Goal: Communication & Community: Share content

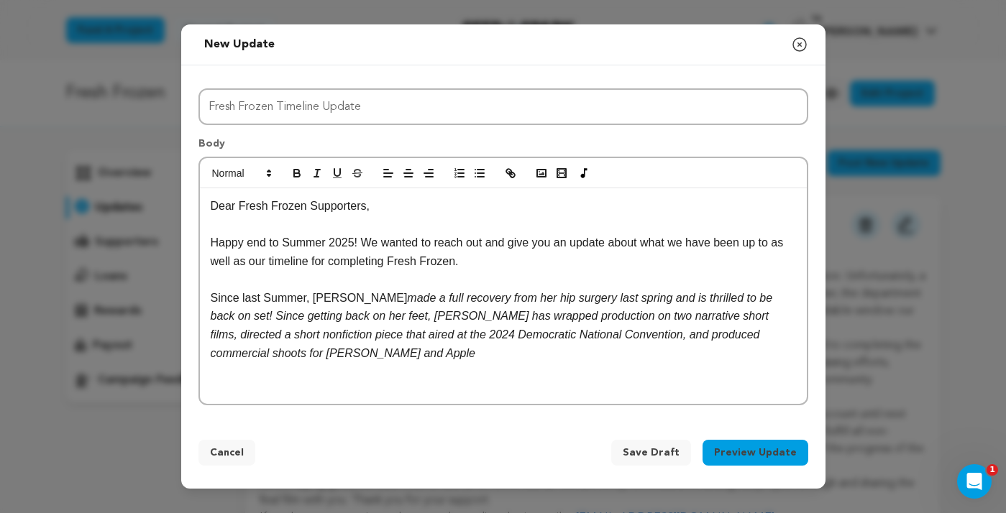
click at [344, 303] on em "made a full recovery from her hip surgery last spring and is thrilled to be bac…" at bounding box center [493, 326] width 565 height 68
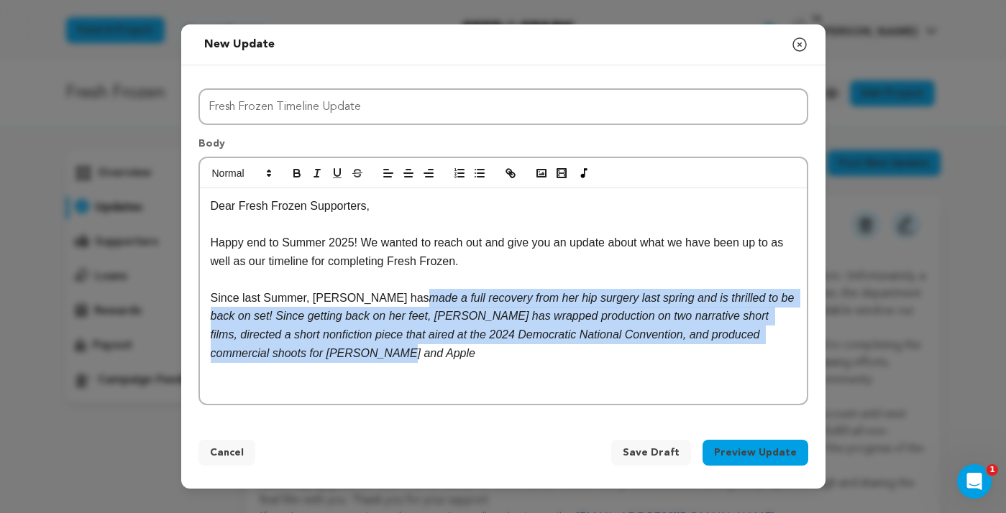
drag, startPoint x: 334, startPoint y: 354, endPoint x: 364, endPoint y: 302, distance: 60.2
click at [364, 302] on p "Since last Summer, [PERSON_NAME] has made a full recovery from her hip surgery …" at bounding box center [503, 325] width 585 height 73
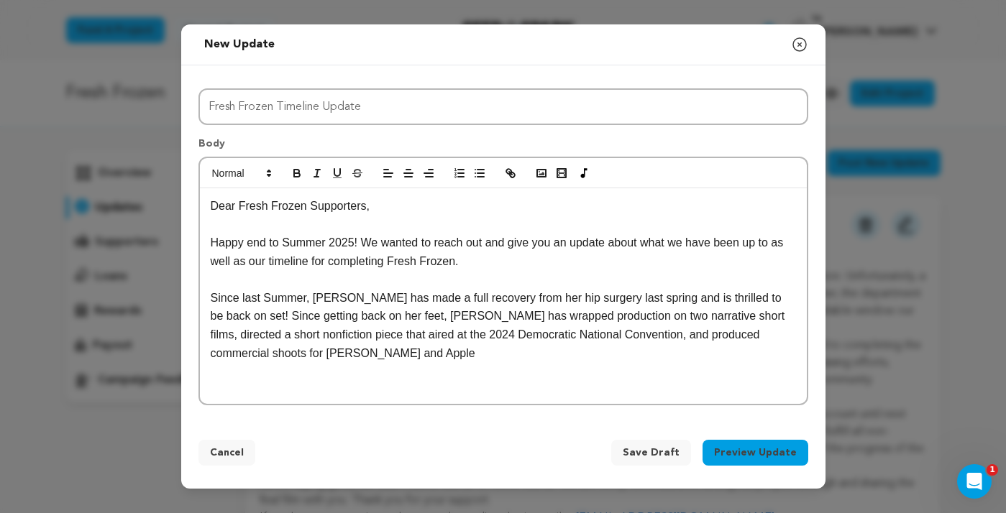
click at [341, 354] on p "Since last Summer, [PERSON_NAME] has made a full recovery from her hip surgery …" at bounding box center [503, 325] width 585 height 73
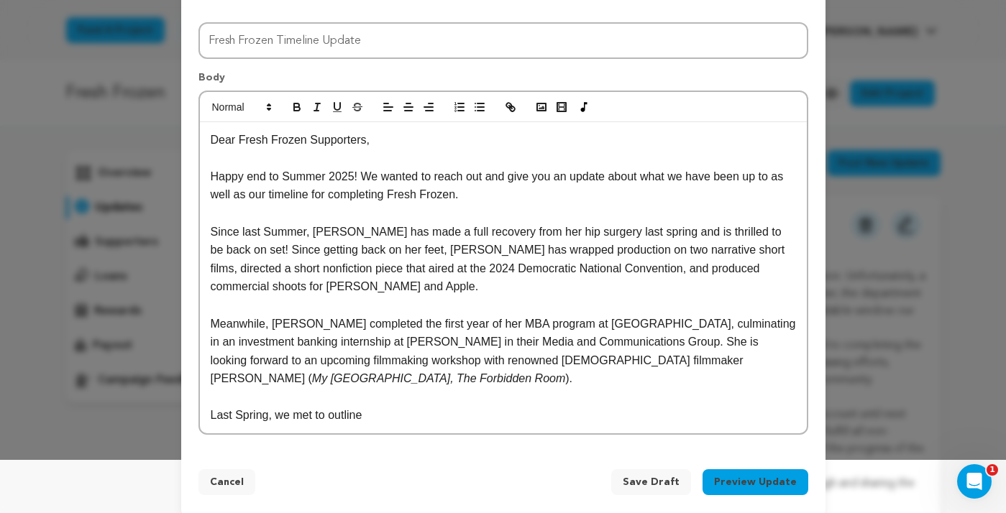
scroll to position [63, 0]
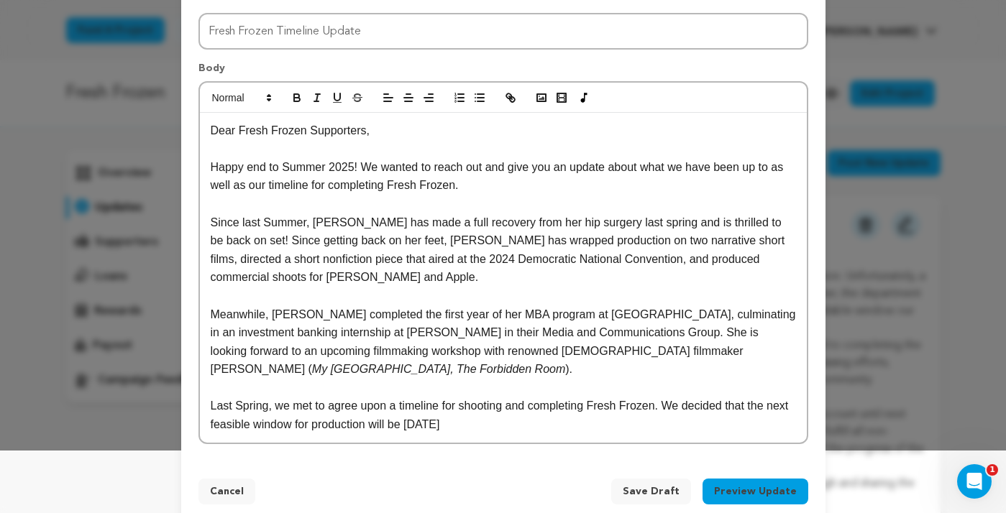
drag, startPoint x: 499, startPoint y: 425, endPoint x: 437, endPoint y: 426, distance: 61.8
click at [437, 426] on p "Last Spring, we met to agree upon a timeline for shooting and completing Fresh …" at bounding box center [503, 415] width 585 height 37
click at [532, 426] on p "Last Spring, we met to agree upon a timeline for shooting and completing Fresh …" at bounding box center [503, 415] width 585 height 37
drag, startPoint x: 571, startPoint y: 427, endPoint x: 653, endPoint y: 423, distance: 82.0
click at [653, 423] on p "Last Spring, we met to agree upon a timeline for shooting and completing Fresh …" at bounding box center [503, 415] width 585 height 37
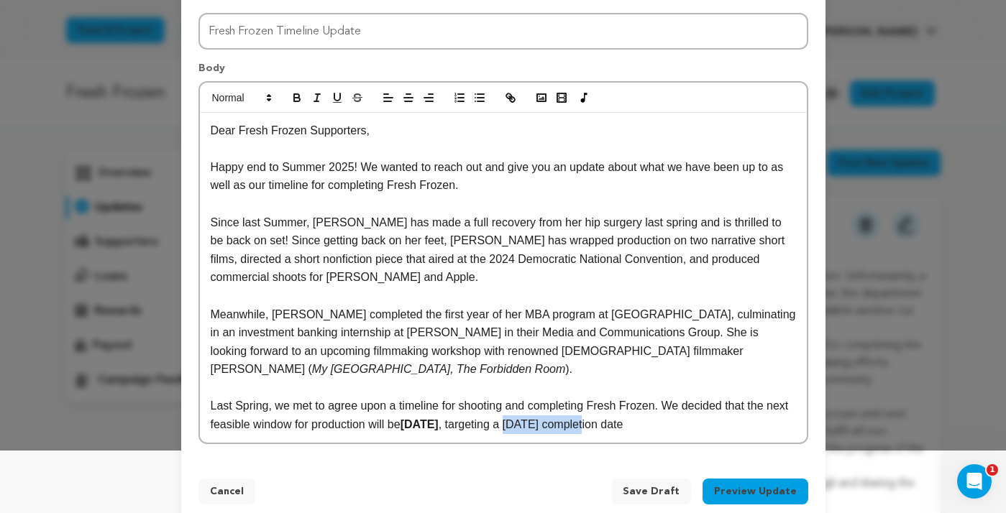
drag, startPoint x: 569, startPoint y: 429, endPoint x: 653, endPoint y: 426, distance: 84.9
click at [653, 426] on p "Last Spring, we met to agree upon a timeline for shooting and completing Fresh …" at bounding box center [503, 415] width 585 height 37
click at [772, 426] on p "Last Spring, we met to agree upon a timeline for shooting and completing Fresh …" at bounding box center [503, 415] width 585 height 37
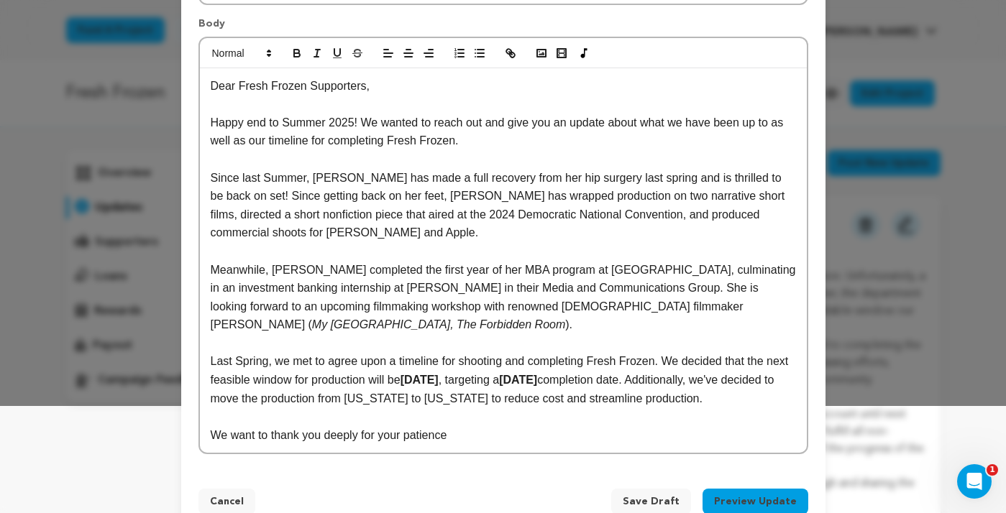
scroll to position [108, 0]
drag, startPoint x: 636, startPoint y: 178, endPoint x: 581, endPoint y: 177, distance: 55.4
click at [581, 177] on p "Since last Summer, [PERSON_NAME] has made a full recovery from her hip surgery …" at bounding box center [503, 204] width 585 height 73
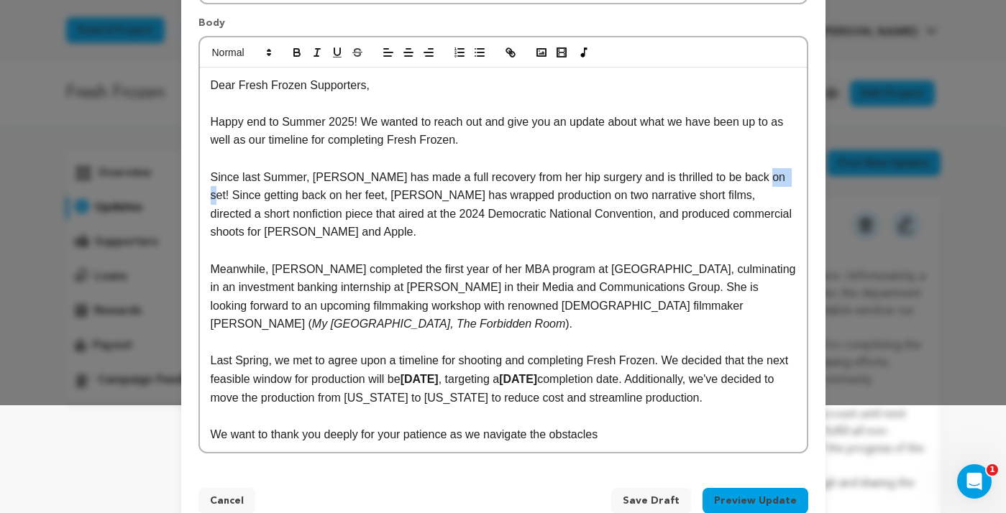
drag, startPoint x: 779, startPoint y: 179, endPoint x: 756, endPoint y: 178, distance: 23.7
click at [756, 178] on p "Since last Summer, [PERSON_NAME] has made a full recovery from her hip surgery …" at bounding box center [503, 204] width 585 height 73
click at [251, 196] on p "Since last Summer, [PERSON_NAME] has made a full recovery from her hip surgery …" at bounding box center [503, 204] width 585 height 73
click at [401, 200] on p "Since last Summer, [PERSON_NAME] has made a full recovery from her hip surgery …" at bounding box center [503, 204] width 585 height 73
click at [351, 196] on p "Since last Summer, [PERSON_NAME] has made a full recovery from her hip surgery …" at bounding box center [503, 204] width 585 height 73
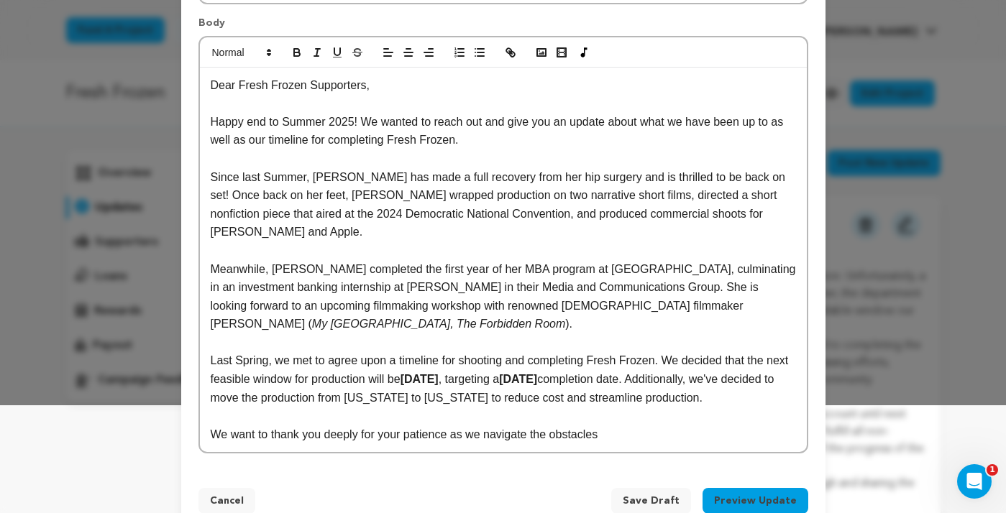
click at [555, 439] on p "We want to thank you deeply for your patience as we navigate the obstacles" at bounding box center [503, 435] width 585 height 19
click at [352, 402] on p "Last Spring, we met to agree upon a timeline for shooting and completing Fresh …" at bounding box center [503, 379] width 585 height 55
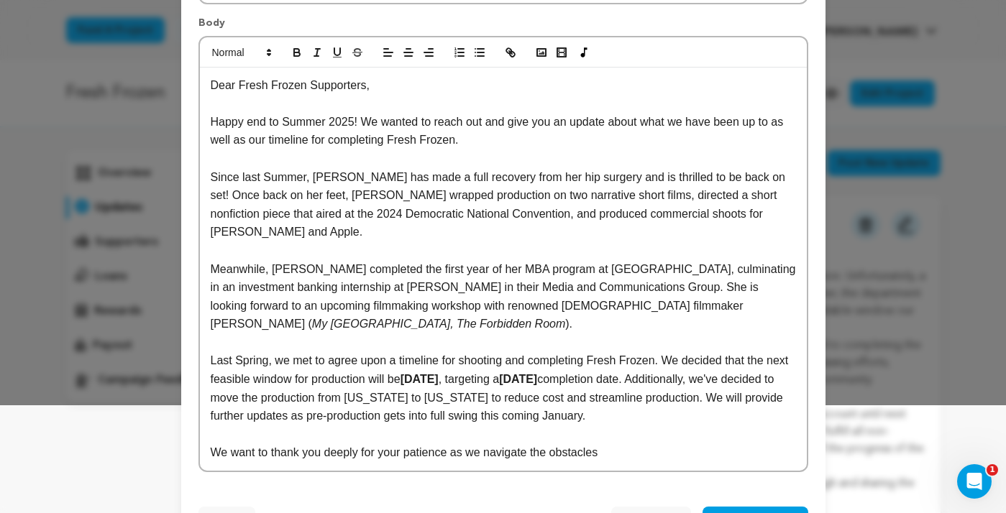
scroll to position [144, 0]
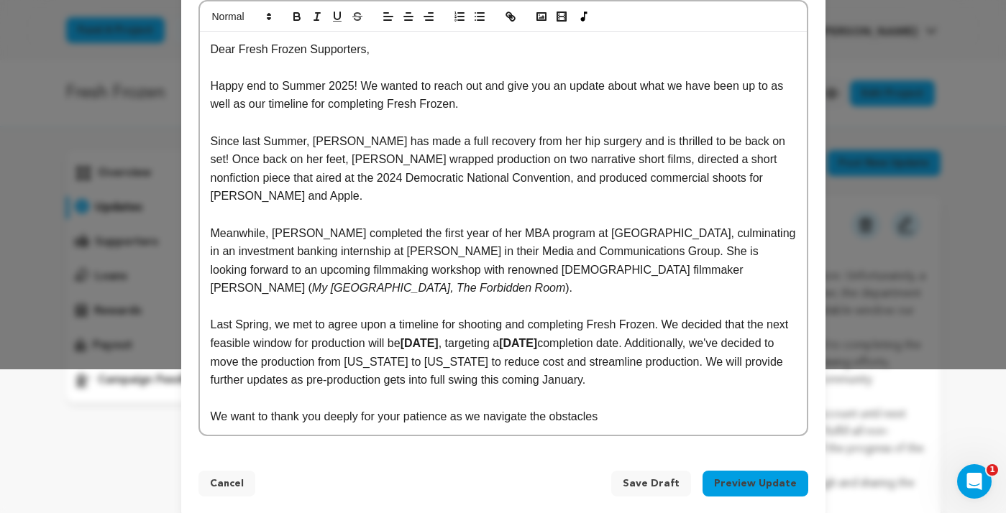
click at [622, 408] on p "We want to thank you deeply for your patience as we navigate the obstacles" at bounding box center [503, 417] width 585 height 19
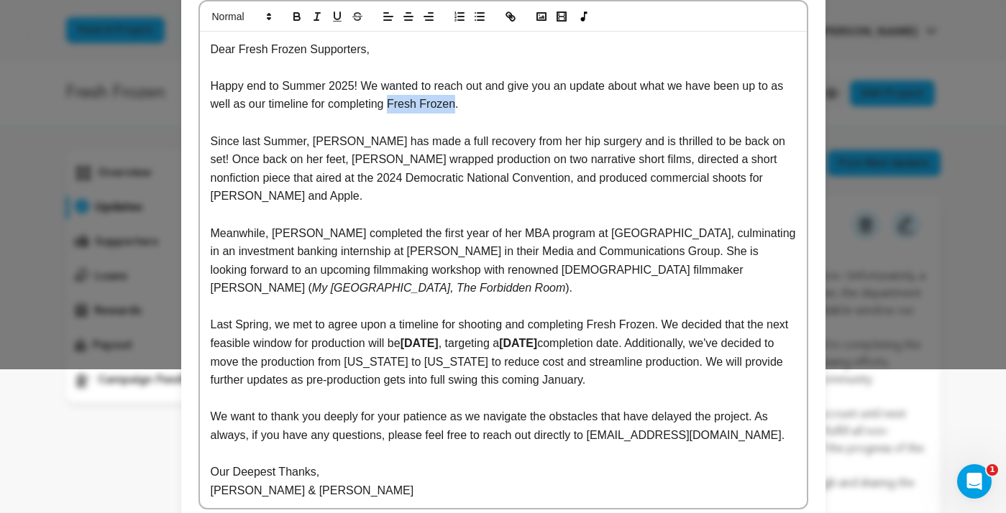
drag, startPoint x: 457, startPoint y: 104, endPoint x: 393, endPoint y: 104, distance: 64.7
click at [393, 104] on p "Happy end to Summer 2025! We wanted to reach out and give you an update about w…" at bounding box center [503, 95] width 585 height 37
drag, startPoint x: 660, startPoint y: 311, endPoint x: 596, endPoint y: 311, distance: 64.0
click at [596, 316] on p "Last Spring, we met to agree upon a timeline for shooting and completing Fresh …" at bounding box center [503, 352] width 585 height 73
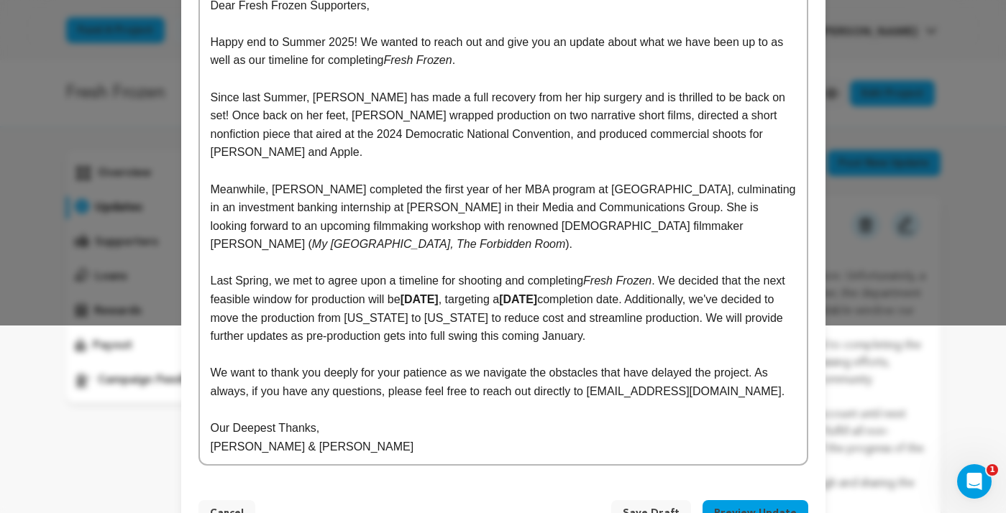
scroll to position [191, 0]
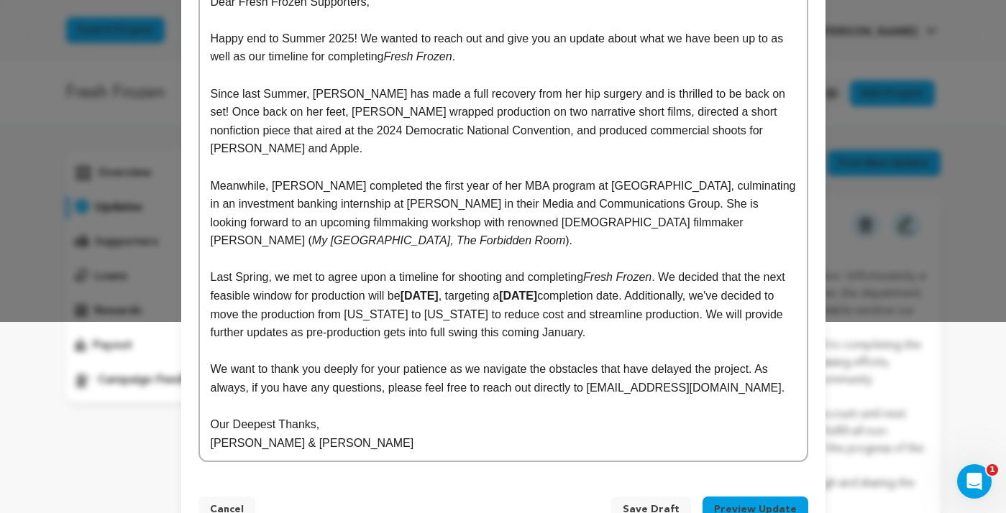
click at [756, 320] on p "Last Spring, we met to agree upon a timeline for shooting and completing Fresh …" at bounding box center [503, 304] width 585 height 73
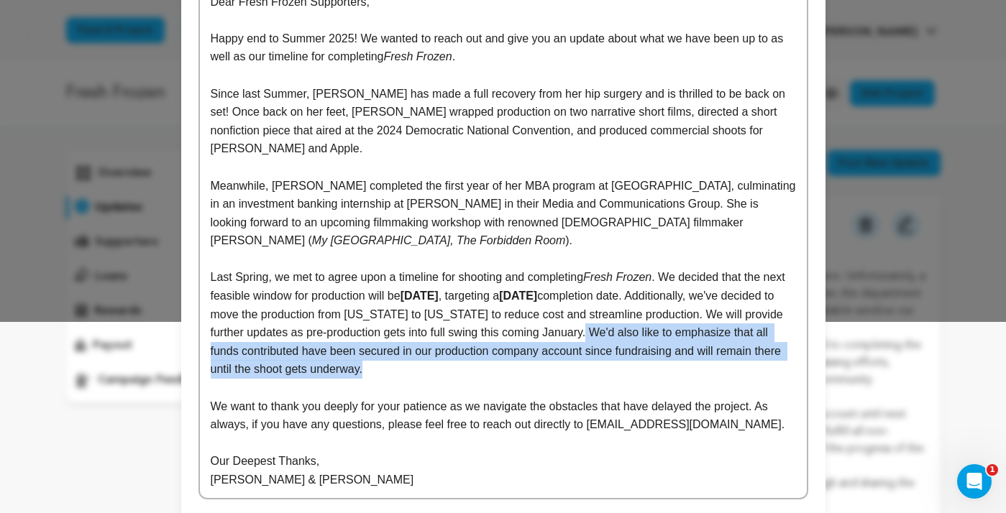
drag, startPoint x: 669, startPoint y: 349, endPoint x: 747, endPoint y: 318, distance: 84.5
click at [747, 318] on p "Last Spring, we met to agree upon a timeline for shooting and completing Fresh …" at bounding box center [503, 323] width 585 height 111
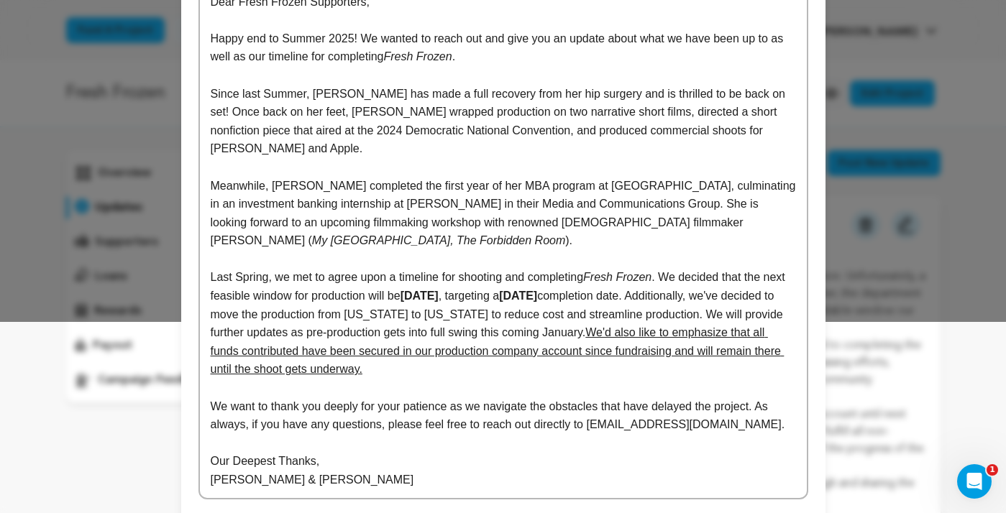
click at [667, 379] on p at bounding box center [503, 388] width 585 height 19
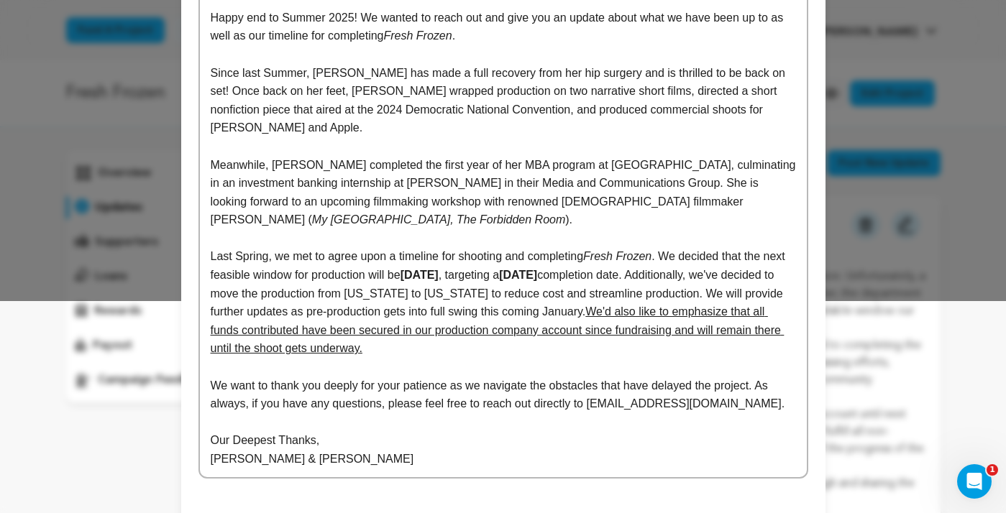
scroll to position [254, 0]
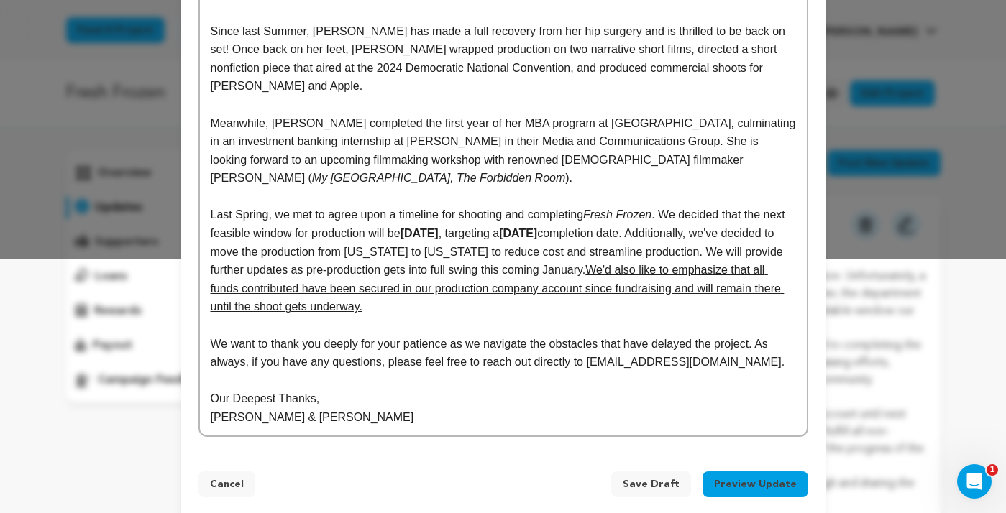
click at [758, 472] on button "Preview Update" at bounding box center [755, 485] width 106 height 26
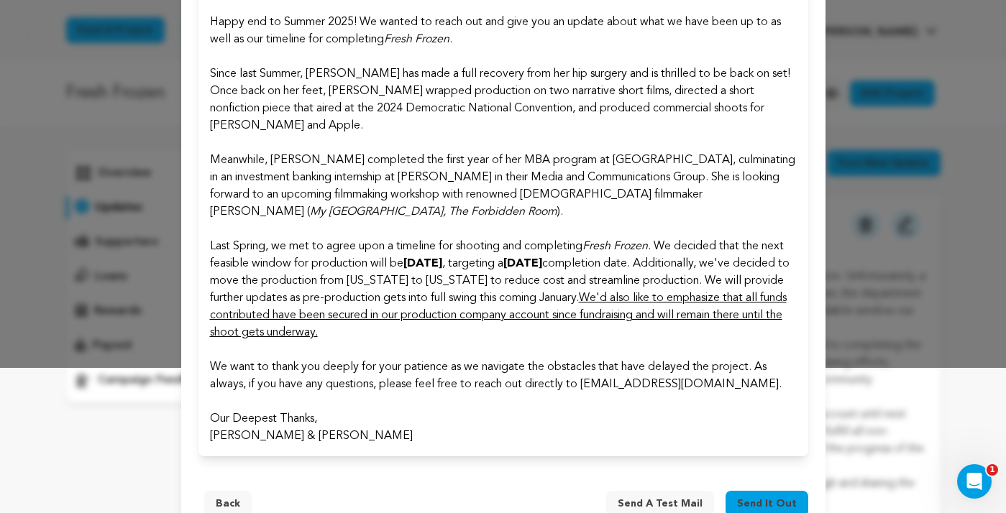
scroll to position [146, 0]
click at [766, 496] on span "Send it out" at bounding box center [767, 503] width 60 height 14
